Goal: Task Accomplishment & Management: Manage account settings

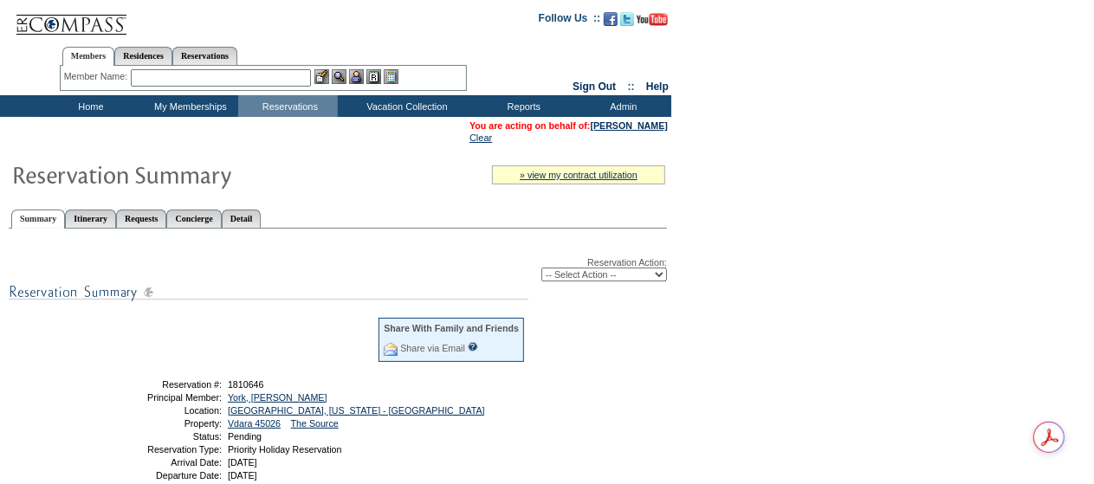
click at [631, 280] on select "-- Select Action -- Modify Reservation Dates Modify Reservation Cost Modify Occ…" at bounding box center [604, 275] width 126 height 14
select select "ConfirmRes"
click at [541, 269] on select "-- Select Action -- Modify Reservation Dates Modify Reservation Cost Modify Occ…" at bounding box center [604, 275] width 126 height 14
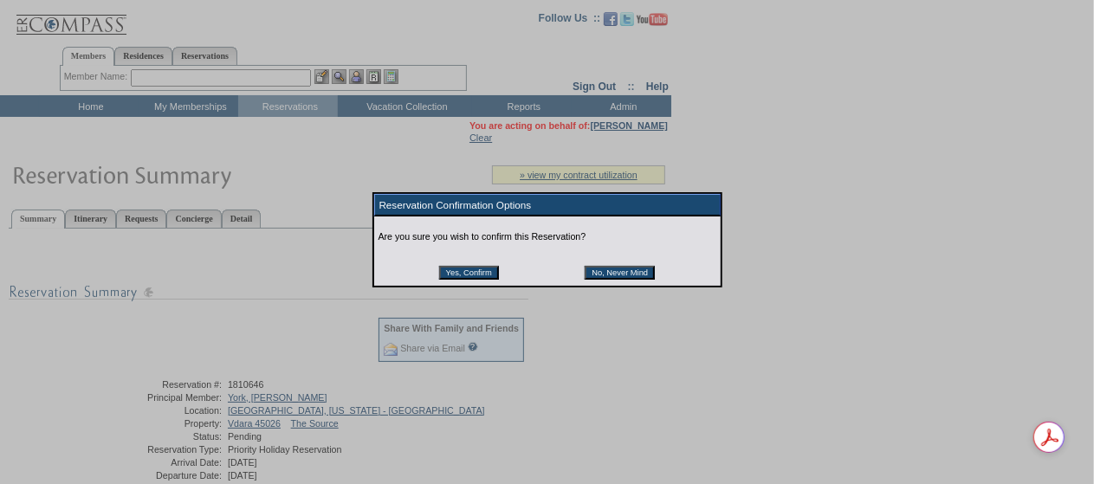
click at [457, 278] on input "Yes, Confirm" at bounding box center [469, 273] width 60 height 14
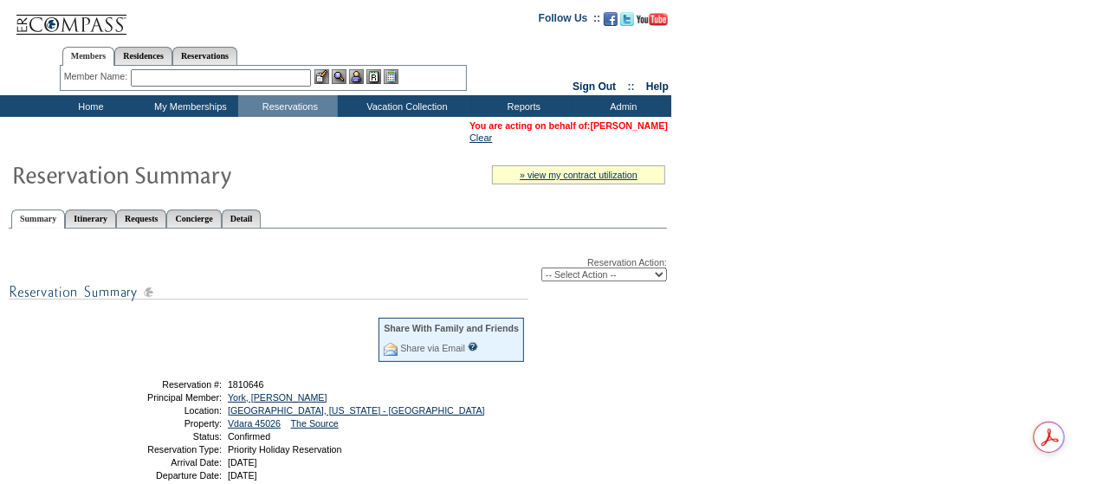
click at [657, 126] on link "[PERSON_NAME]" at bounding box center [629, 125] width 77 height 10
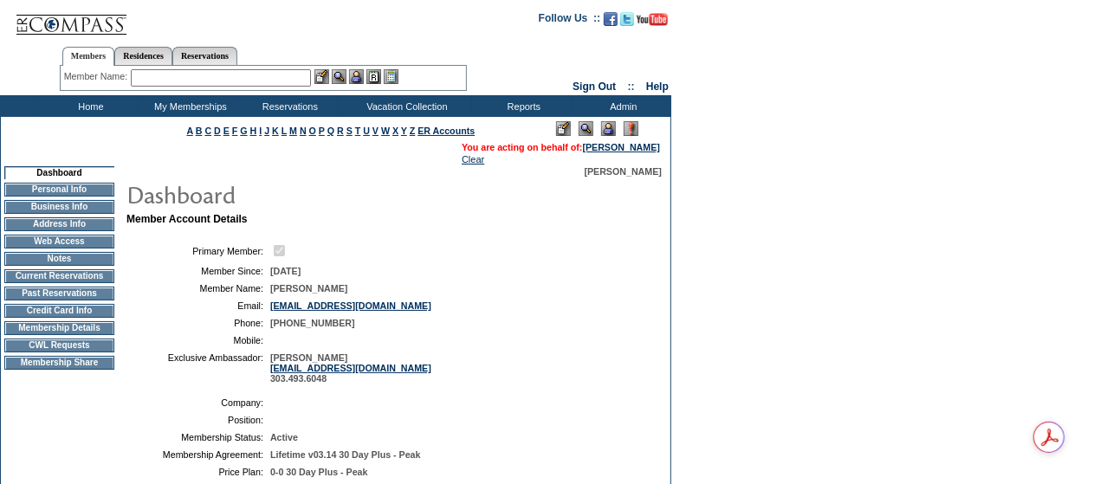
click at [47, 333] on td "Membership Details" at bounding box center [59, 328] width 110 height 14
